Goal: Task Accomplishment & Management: Use online tool/utility

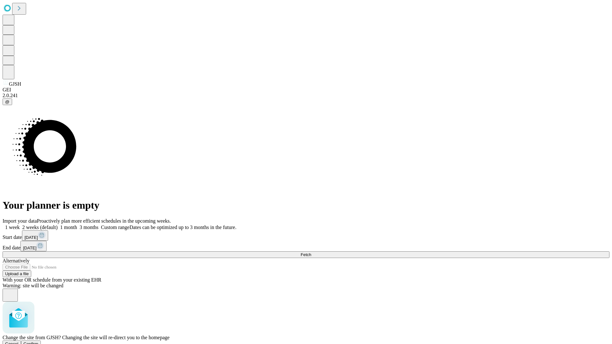
click at [39, 342] on span "Confirm" at bounding box center [31, 344] width 15 height 5
click at [77, 225] on label "1 month" at bounding box center [67, 227] width 19 height 5
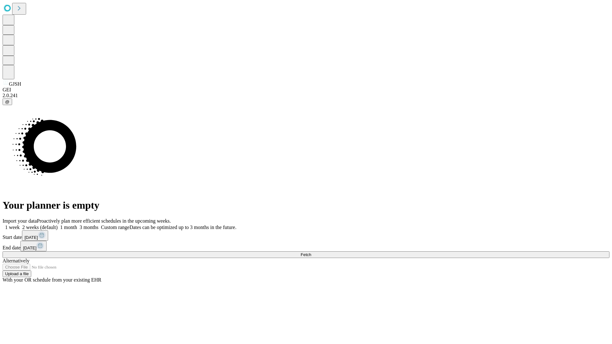
click at [311, 252] on span "Fetch" at bounding box center [305, 254] width 11 height 5
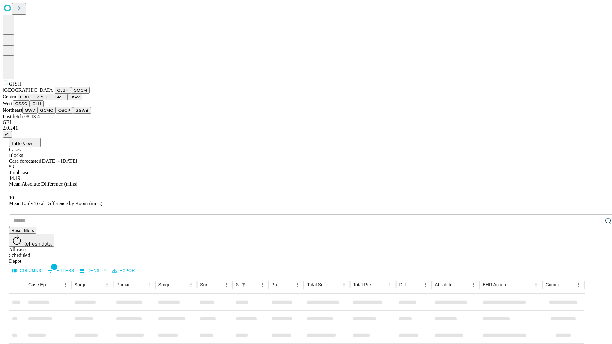
click at [71, 94] on button "GMCM" at bounding box center [80, 90] width 18 height 7
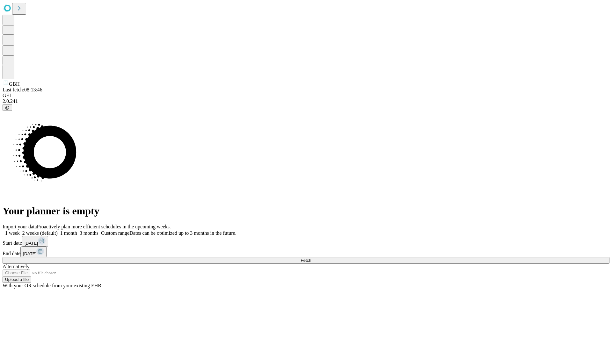
click at [77, 230] on label "1 month" at bounding box center [67, 232] width 19 height 5
click at [311, 258] on span "Fetch" at bounding box center [305, 260] width 11 height 5
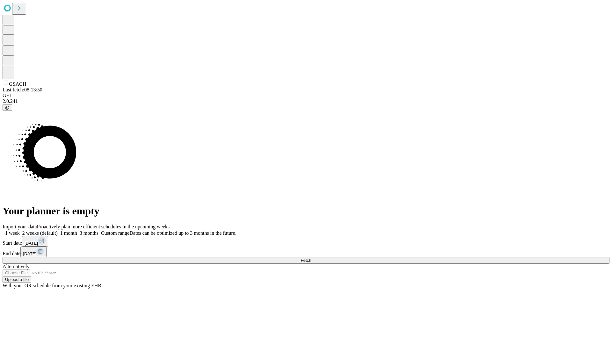
click at [77, 230] on label "1 month" at bounding box center [67, 232] width 19 height 5
click at [311, 258] on span "Fetch" at bounding box center [305, 260] width 11 height 5
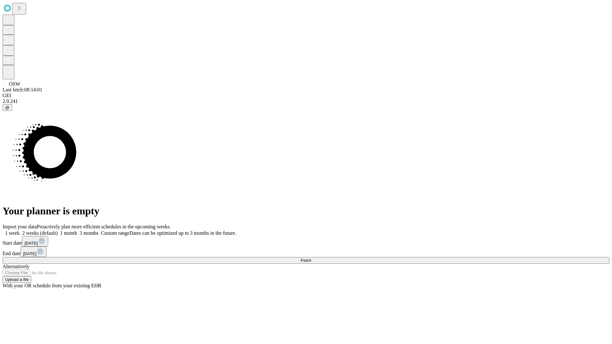
click at [77, 230] on label "1 month" at bounding box center [67, 232] width 19 height 5
click at [311, 258] on span "Fetch" at bounding box center [305, 260] width 11 height 5
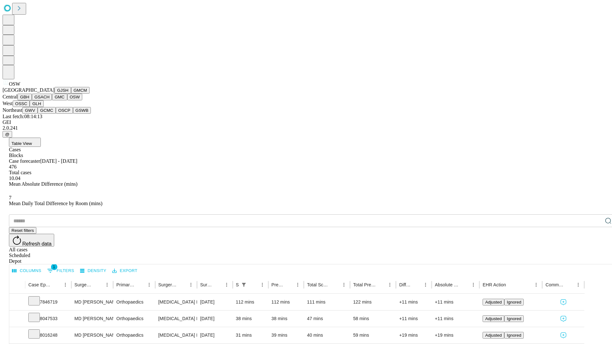
click at [30, 107] on button "OSSC" at bounding box center [21, 103] width 17 height 7
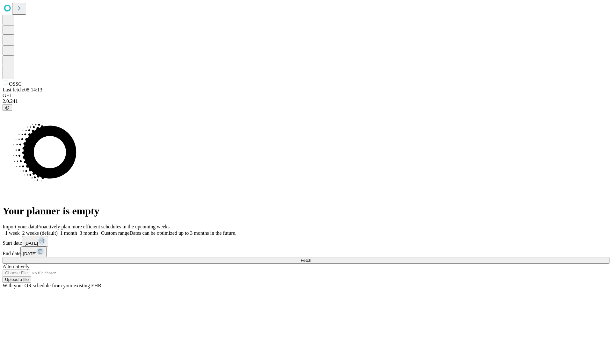
click at [77, 230] on label "1 month" at bounding box center [67, 232] width 19 height 5
click at [311, 258] on span "Fetch" at bounding box center [305, 260] width 11 height 5
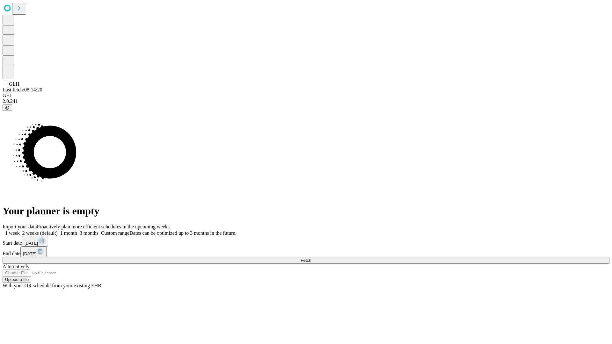
click at [77, 230] on label "1 month" at bounding box center [67, 232] width 19 height 5
click at [311, 258] on span "Fetch" at bounding box center [305, 260] width 11 height 5
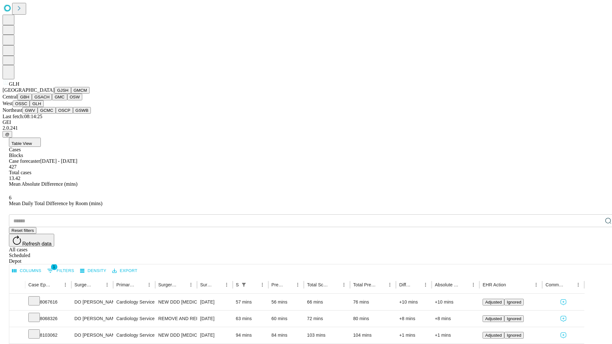
click at [38, 114] on button "GWV" at bounding box center [29, 110] width 15 height 7
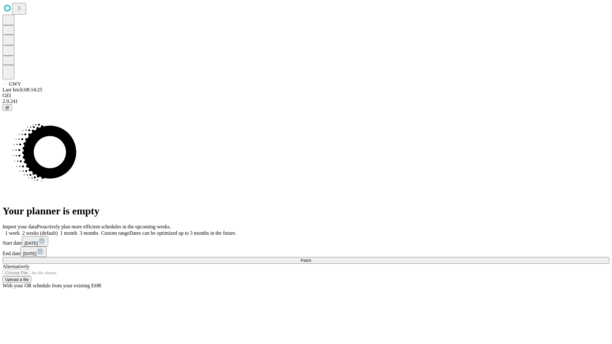
click at [77, 230] on label "1 month" at bounding box center [67, 232] width 19 height 5
click at [311, 258] on span "Fetch" at bounding box center [305, 260] width 11 height 5
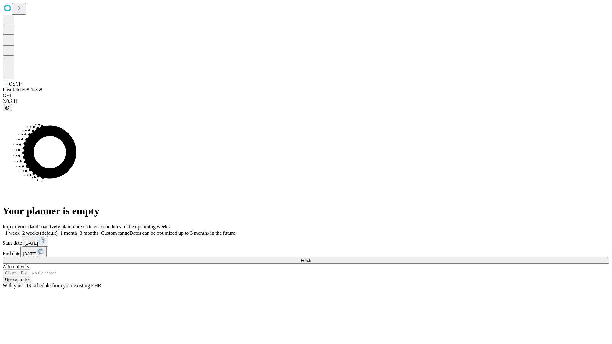
click at [77, 230] on label "1 month" at bounding box center [67, 232] width 19 height 5
click at [311, 258] on span "Fetch" at bounding box center [305, 260] width 11 height 5
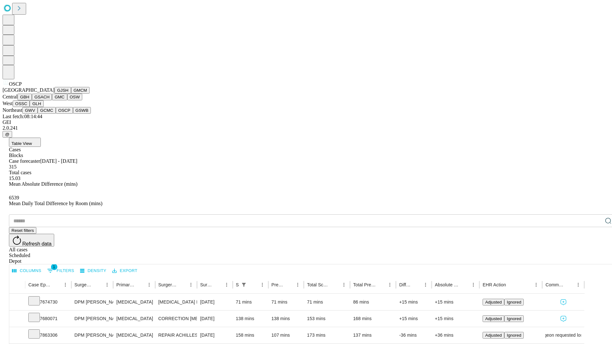
click at [73, 114] on button "GSWB" at bounding box center [82, 110] width 18 height 7
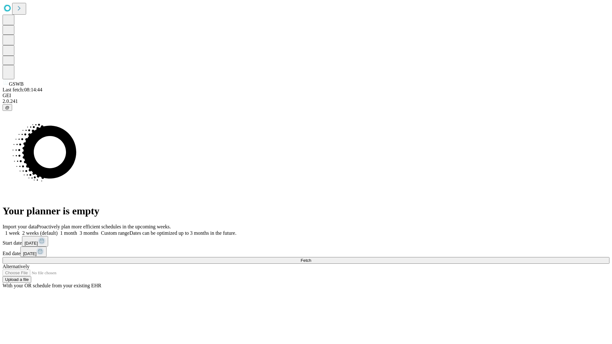
click at [77, 230] on label "1 month" at bounding box center [67, 232] width 19 height 5
click at [311, 258] on span "Fetch" at bounding box center [305, 260] width 11 height 5
